Goal: Information Seeking & Learning: Learn about a topic

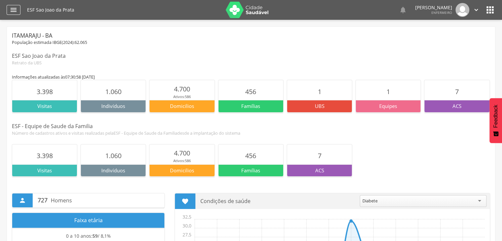
click at [7, 11] on div "" at bounding box center [14, 10] width 14 height 10
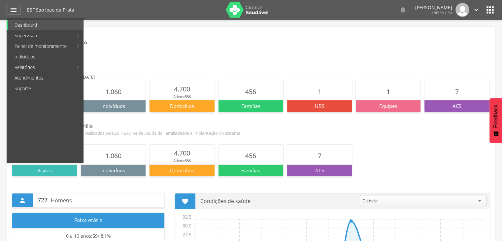
click at [177, 58] on link "Controle DCNT" at bounding box center [197, 57] width 74 height 11
click at [177, 58] on div " Supervisão  Distritos  Ubs Coordenador: - Itamaraju / BA Intervalo de Tempo…" at bounding box center [251, 140] width 502 height 241
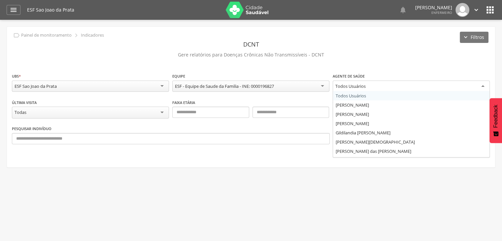
click at [403, 88] on div "Todos Usuários" at bounding box center [411, 87] width 157 height 12
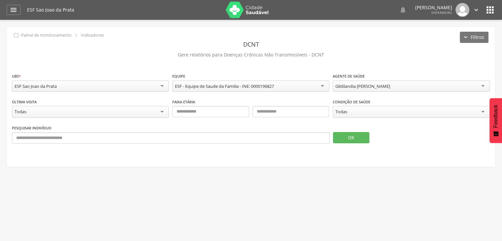
click at [347, 115] on div "Todas" at bounding box center [411, 112] width 157 height 12
click at [349, 137] on button "OK" at bounding box center [351, 137] width 36 height 11
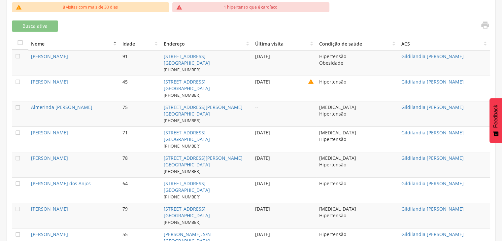
scroll to position [231, 0]
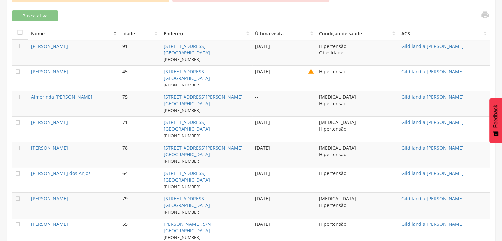
drag, startPoint x: 493, startPoint y: 122, endPoint x: 498, endPoint y: 113, distance: 11.1
click at [498, 113] on span "Feedback" at bounding box center [496, 116] width 6 height 23
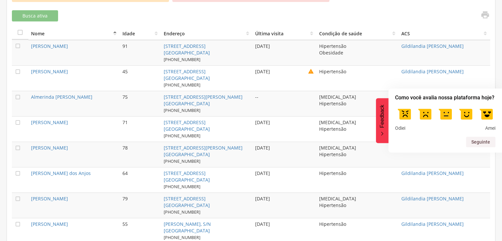
click at [400, 124] on div "Odiei Amei" at bounding box center [445, 117] width 100 height 27
click at [395, 131] on span "Odiei" at bounding box center [400, 128] width 10 height 6
click at [408, 117] on label at bounding box center [404, 113] width 18 height 18
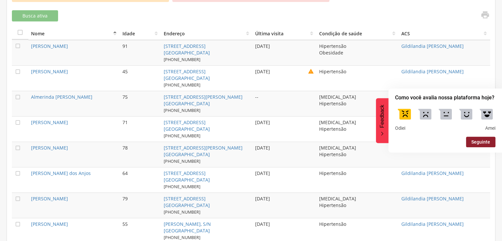
click at [476, 140] on button "Seguinte" at bounding box center [480, 142] width 29 height 11
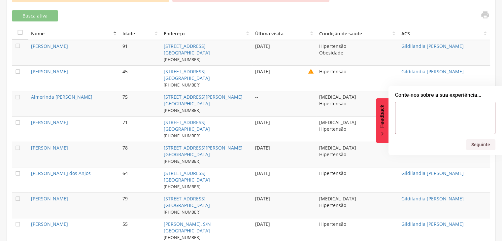
click at [388, 128] on button "Feedback" at bounding box center [382, 120] width 13 height 45
click at [385, 127] on span "Feedback" at bounding box center [382, 116] width 6 height 23
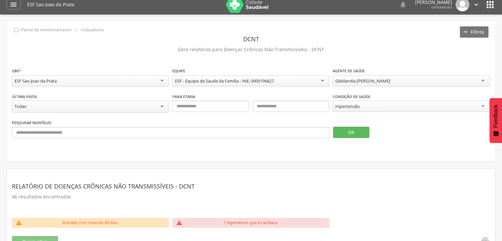
scroll to position [0, 0]
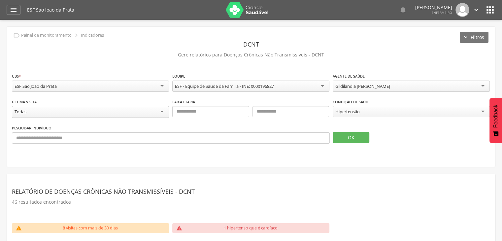
click at [378, 113] on div "Hipertensão" at bounding box center [411, 111] width 157 height 11
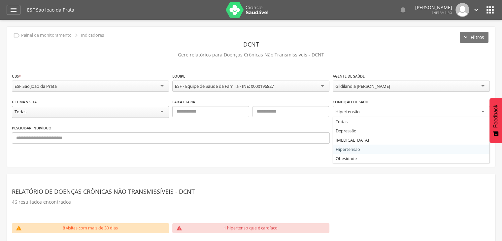
click at [378, 113] on div "Hipertensão" at bounding box center [411, 112] width 157 height 12
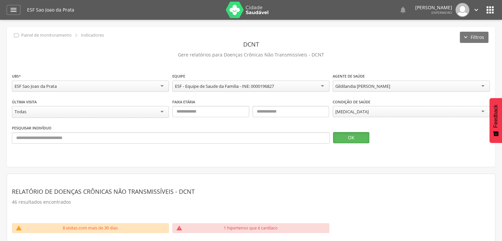
click at [348, 142] on button "OK" at bounding box center [351, 137] width 36 height 11
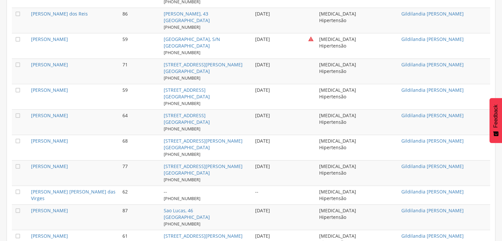
scroll to position [439, 0]
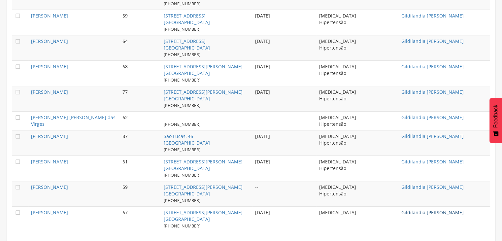
click at [442, 209] on link "Gildilandia [PERSON_NAME]" at bounding box center [432, 212] width 62 height 6
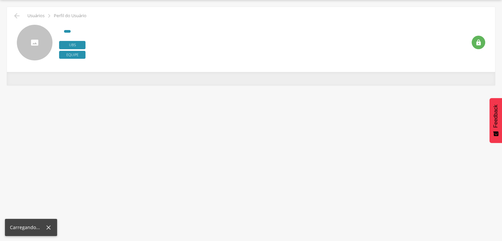
scroll to position [20, 0]
drag, startPoint x: 442, startPoint y: 209, endPoint x: 245, endPoint y: 185, distance: 198.8
click at [245, 185] on div " Supervisão  Distritos  Ubs Coordenador: - Itamaraju / BA Intervalo de Tempo…" at bounding box center [251, 120] width 502 height 241
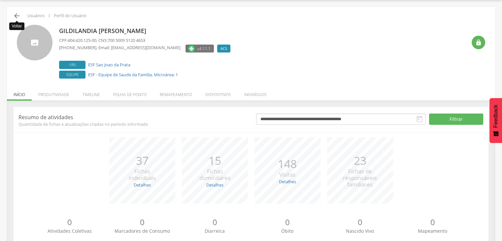
click at [20, 15] on icon "" at bounding box center [17, 16] width 8 height 8
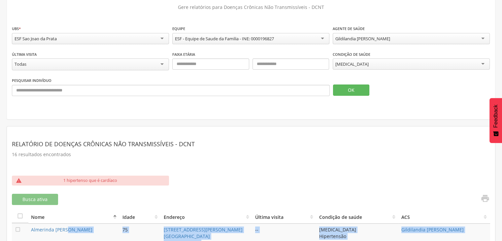
scroll to position [86, 0]
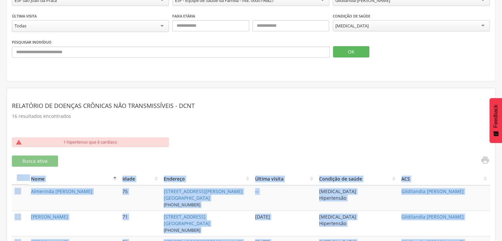
drag, startPoint x: 342, startPoint y: 212, endPoint x: 17, endPoint y: 182, distance: 327.3
click at [17, 182] on th "" at bounding box center [20, 178] width 17 height 13
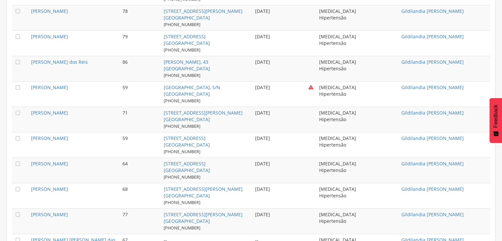
scroll to position [439, 0]
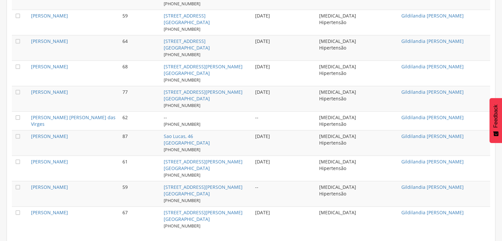
click at [354, 218] on td "Diabetes" at bounding box center [358, 218] width 82 height 25
click at [354, 217] on td "Diabetes" at bounding box center [358, 218] width 82 height 25
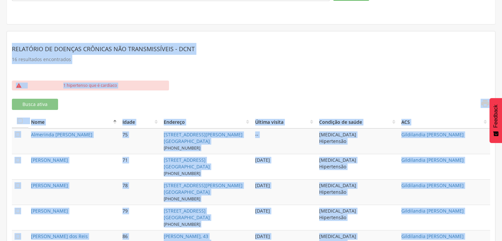
scroll to position [117, 0]
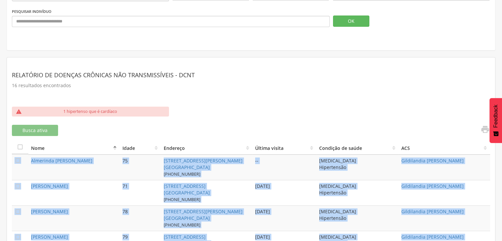
drag, startPoint x: 354, startPoint y: 217, endPoint x: 12, endPoint y: 173, distance: 344.8
copy tbody " Almerinda Bernadina de Almeida 75 Rua Castro Alves, 141 São João da Prata (73…"
click at [66, 104] on section "Relatório de Doenças Crônicas não Transmissíveis - DCNT 16 resultados encontrad…" at bounding box center [251, 84] width 478 height 44
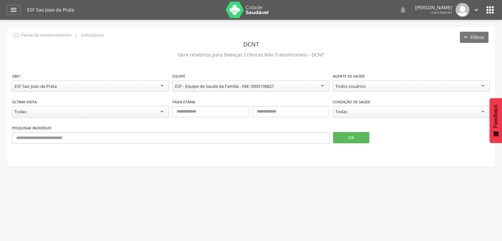
click at [490, 11] on icon "" at bounding box center [490, 10] width 11 height 11
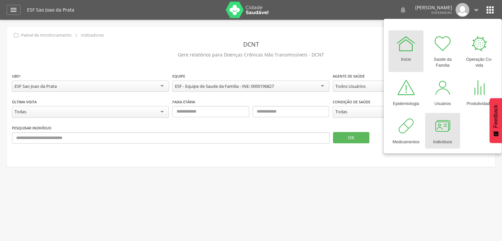
click at [447, 139] on div "Indivíduos" at bounding box center [442, 140] width 19 height 9
